Goal: Check status: Check status

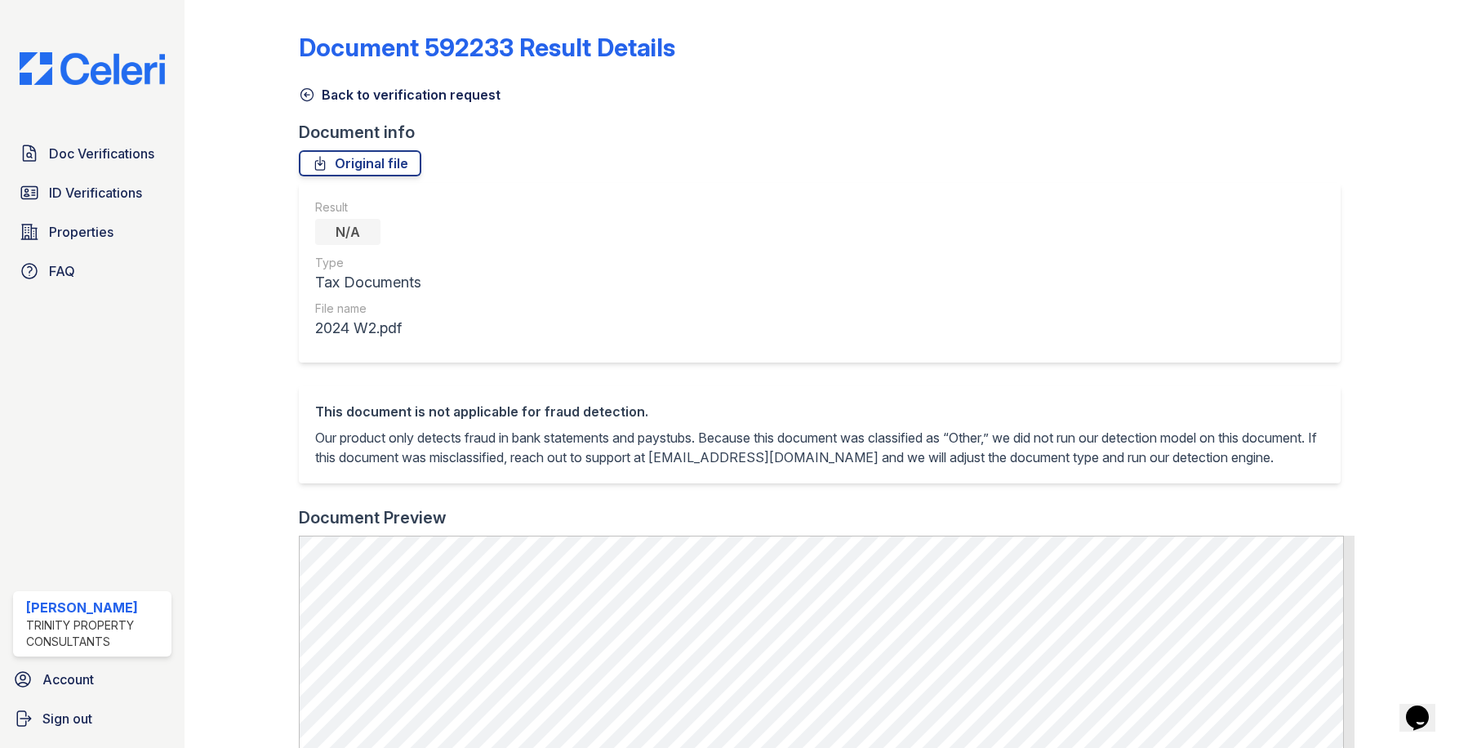
click at [306, 93] on icon at bounding box center [307, 95] width 16 height 16
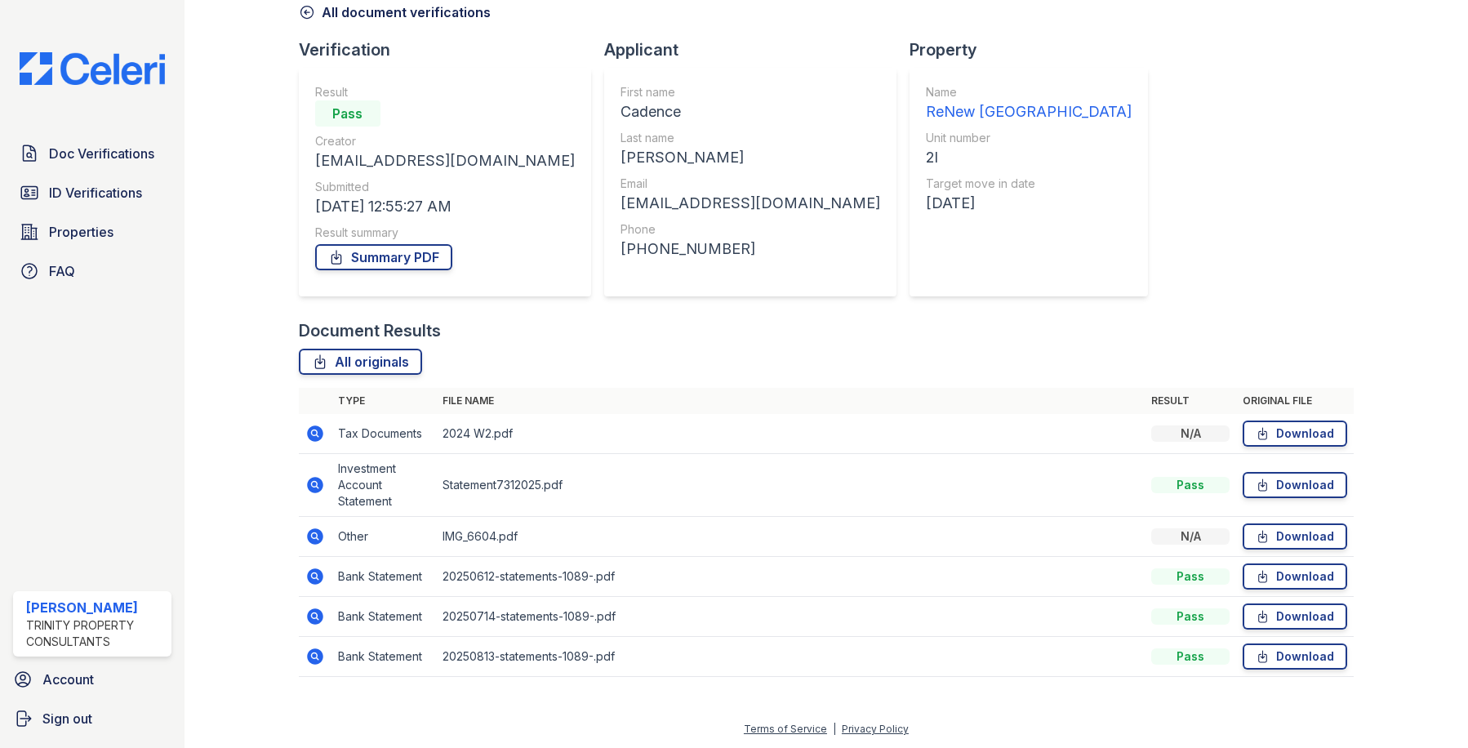
scroll to position [83, 0]
click at [315, 533] on icon at bounding box center [315, 536] width 20 height 20
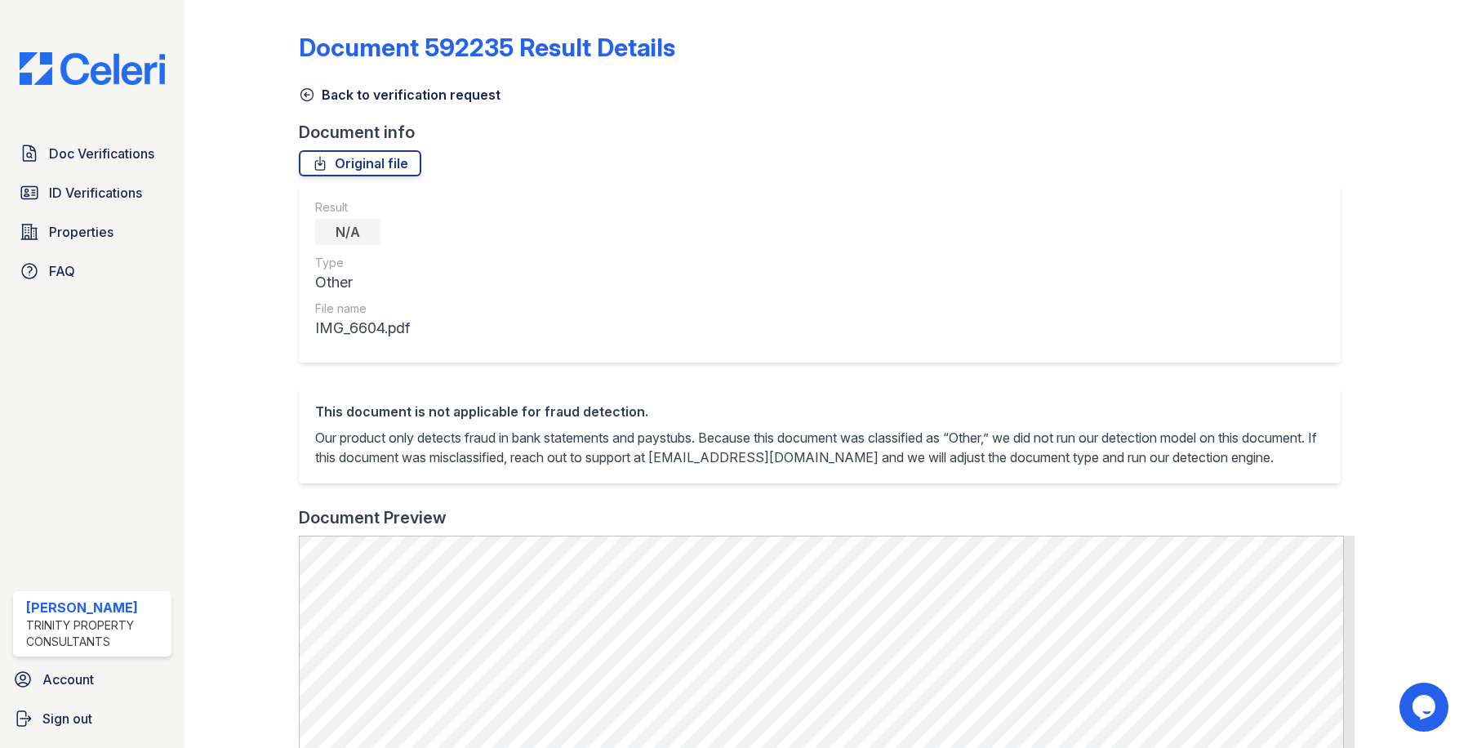
click at [303, 93] on icon at bounding box center [307, 95] width 16 height 16
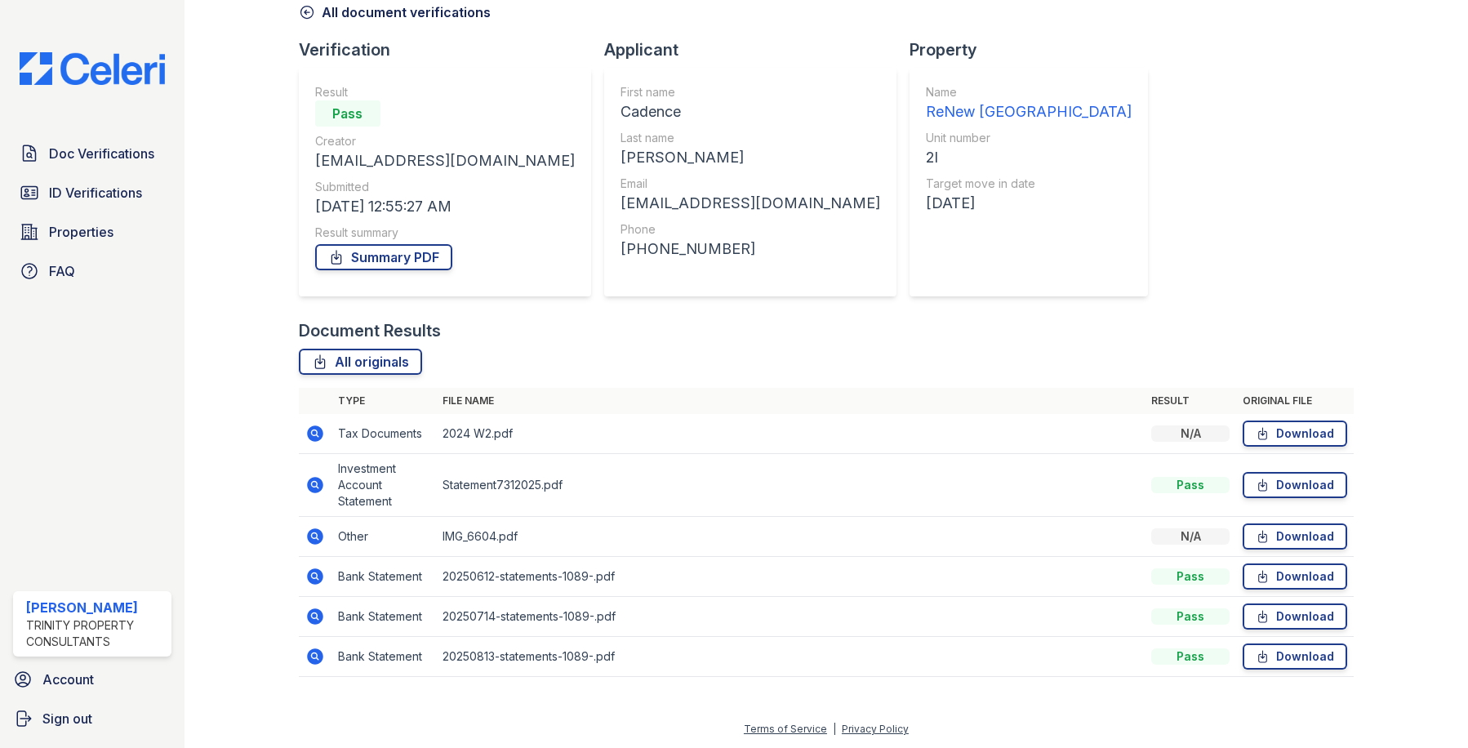
scroll to position [83, 0]
click at [313, 573] on icon at bounding box center [314, 574] width 4 height 4
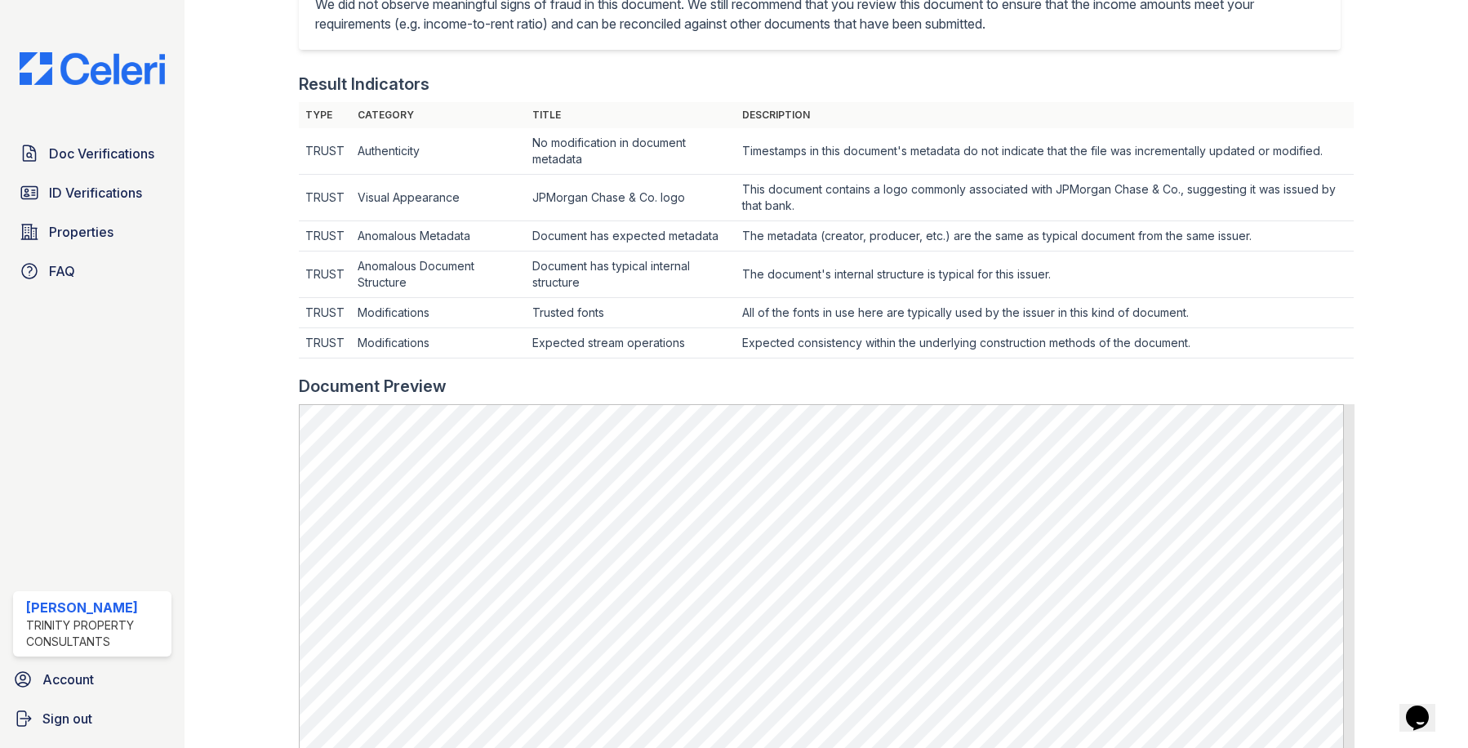
scroll to position [816, 0]
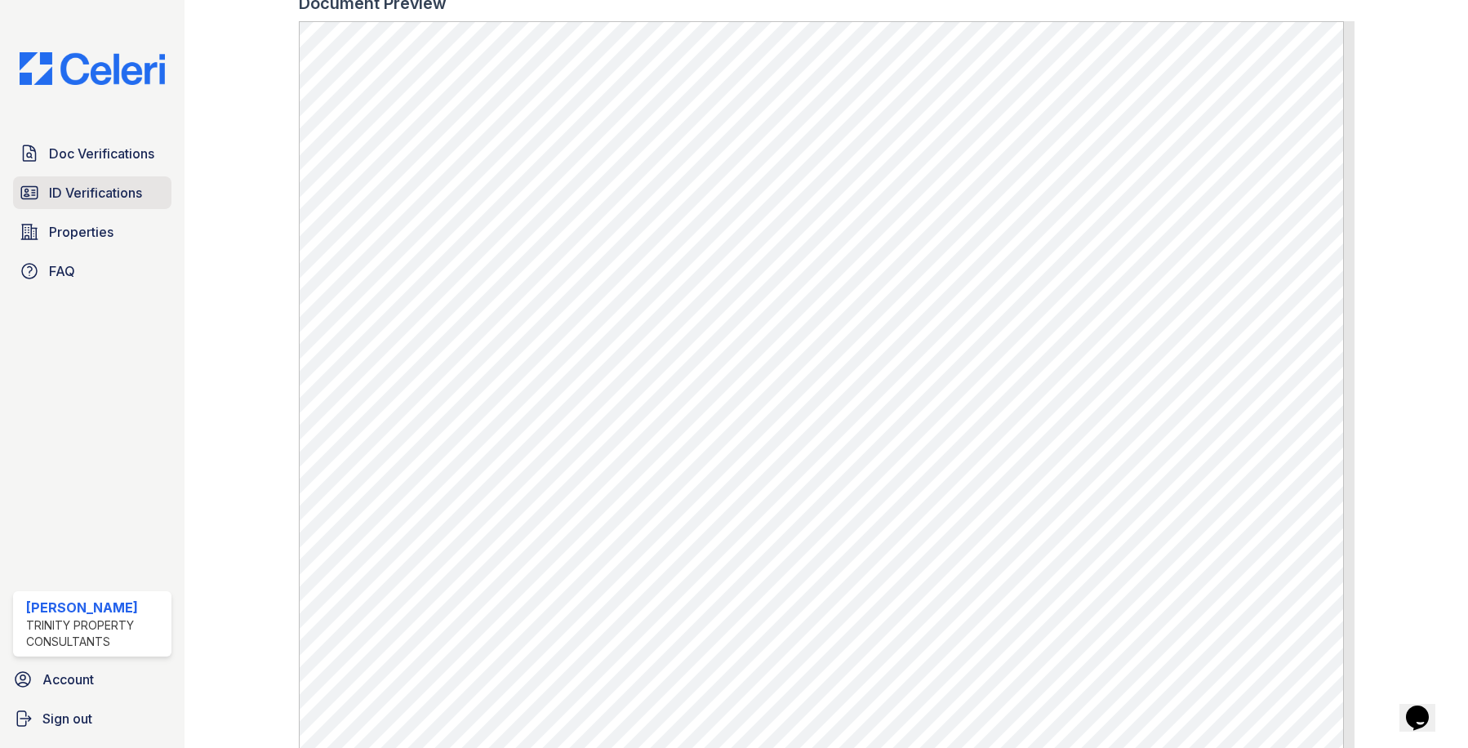
click at [83, 196] on span "ID Verifications" at bounding box center [95, 193] width 93 height 20
